Goal: Transaction & Acquisition: Purchase product/service

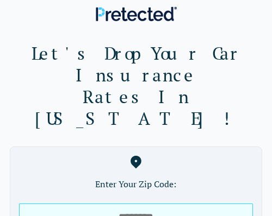
click at [120, 204] on input "tel" at bounding box center [136, 217] width 234 height 27
type input "*****"
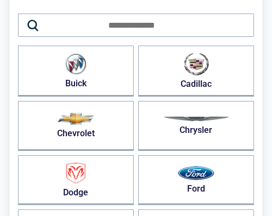
scroll to position [65, 0]
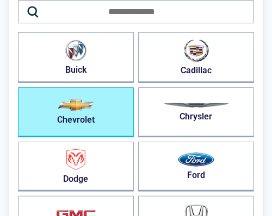
click at [115, 120] on button "Chevrolet" at bounding box center [76, 112] width 116 height 50
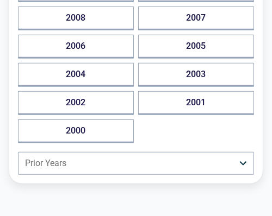
scroll to position [349, 0]
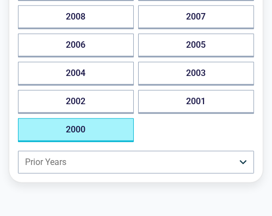
click at [117, 128] on button "2000" at bounding box center [76, 130] width 116 height 24
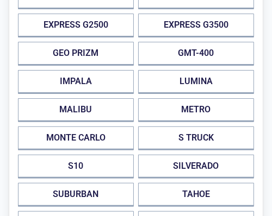
scroll to position [135, 0]
